Goal: Information Seeking & Learning: Compare options

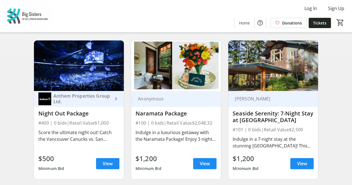
scroll to position [187, 0]
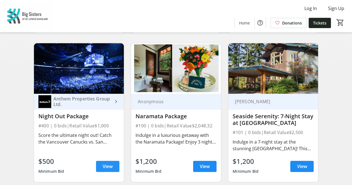
click at [104, 170] on span "View" at bounding box center [108, 166] width 10 height 7
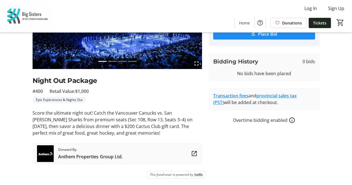
scroll to position [78, 0]
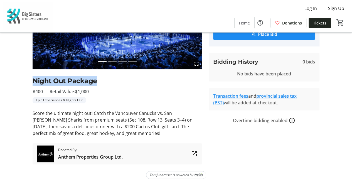
drag, startPoint x: 99, startPoint y: 81, endPoint x: 34, endPoint y: 83, distance: 65.0
click at [34, 83] on h2 "Night Out Package" at bounding box center [117, 81] width 169 height 10
copy h2 "Night Out Package"
drag, startPoint x: 132, startPoint y: 132, endPoint x: 32, endPoint y: 115, distance: 100.9
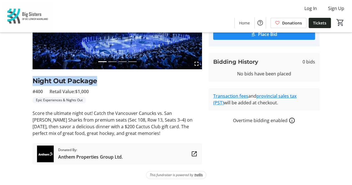
click at [32, 115] on tr-auction-item-ui "fullscreen fullscreen fullscreen fullscreen Previous Next Night Out Package #40…" at bounding box center [117, 69] width 176 height 190
copy p "Score the ultimate night out! Catch the Vancouver Canucks vs. San [PERSON_NAME]…"
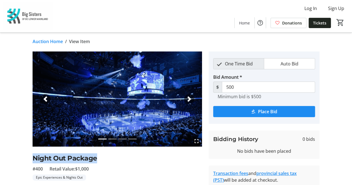
scroll to position [6, 0]
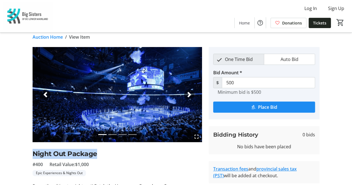
click at [196, 135] on mat-icon "fullscreen" at bounding box center [196, 136] width 7 height 7
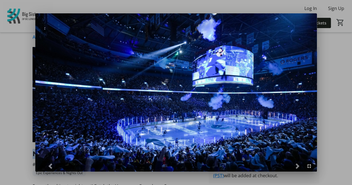
scroll to position [0, 0]
click at [288, 70] on div at bounding box center [176, 92] width 352 height 185
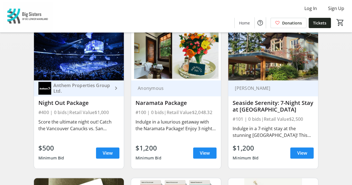
scroll to position [195, 0]
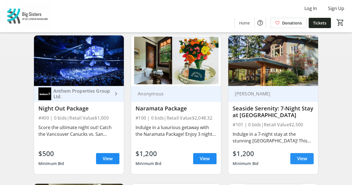
click at [288, 161] on span "View" at bounding box center [302, 158] width 10 height 7
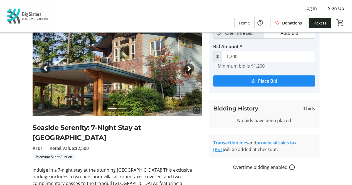
scroll to position [34, 0]
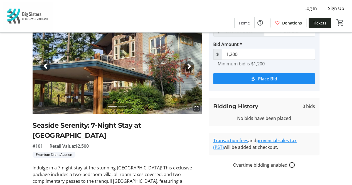
drag, startPoint x: 93, startPoint y: 146, endPoint x: 51, endPoint y: 145, distance: 41.7
click at [49, 146] on div "#101 Retail Value: $2,500" at bounding box center [117, 146] width 169 height 7
drag, startPoint x: 50, startPoint y: 146, endPoint x: 91, endPoint y: 149, distance: 41.0
click at [89, 149] on span "Retail Value: $2,500" at bounding box center [68, 146] width 39 height 7
copy span "Retail Value: $2,500"
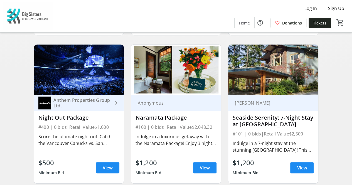
scroll to position [186, 0]
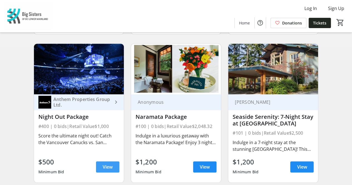
click at [111, 170] on span "View" at bounding box center [108, 166] width 10 height 7
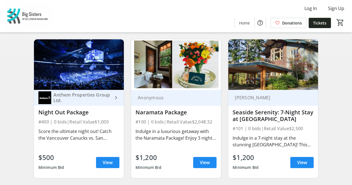
scroll to position [190, 0]
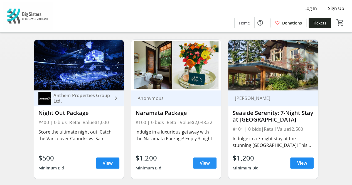
click at [206, 164] on span "View" at bounding box center [205, 163] width 10 height 7
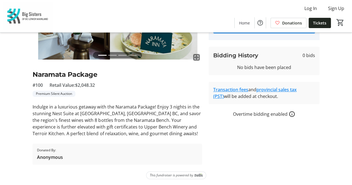
scroll to position [85, 0]
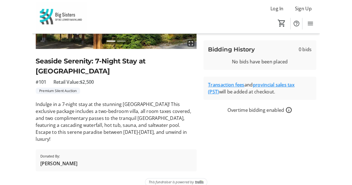
scroll to position [93, 0]
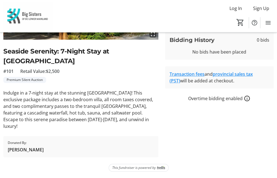
scroll to position [100, 0]
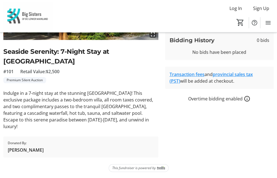
click at [99, 95] on p "Indulge in a 7-night stay at the stunning [GEOGRAPHIC_DATA]! This exclusive pac…" at bounding box center [80, 110] width 155 height 40
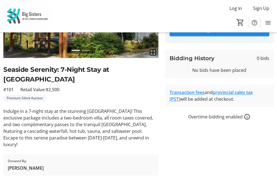
scroll to position [81, 0]
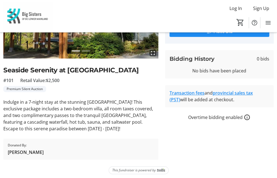
click at [142, 102] on div "fullscreen fullscreen Previous Next Seaside Serenity at Painted Boat Resort & M…" at bounding box center [80, 65] width 155 height 189
click at [104, 92] on div "Premium Silent Auction" at bounding box center [80, 89] width 155 height 6
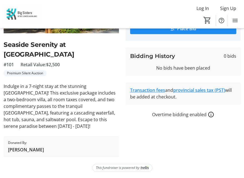
scroll to position [80, 0]
